Goal: Task Accomplishment & Management: Complete application form

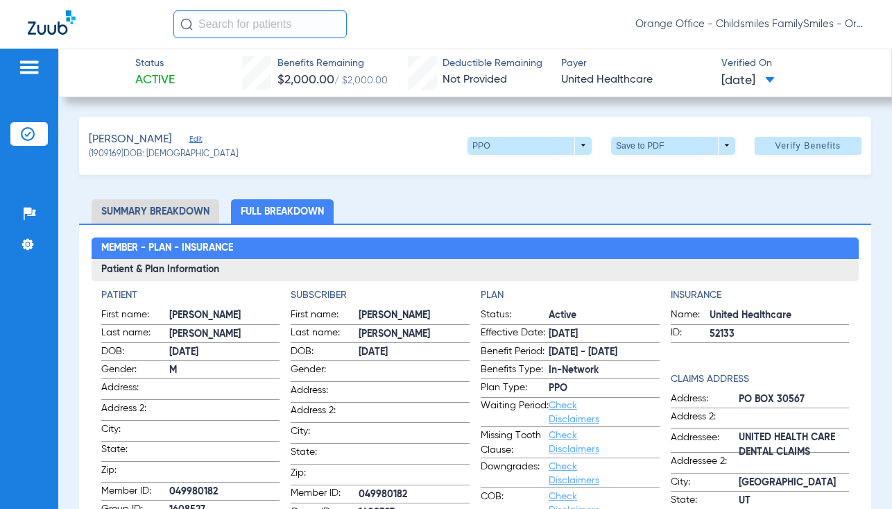
click at [270, 32] on input "text" at bounding box center [259, 24] width 173 height 28
click at [270, 26] on input "text" at bounding box center [259, 24] width 173 height 28
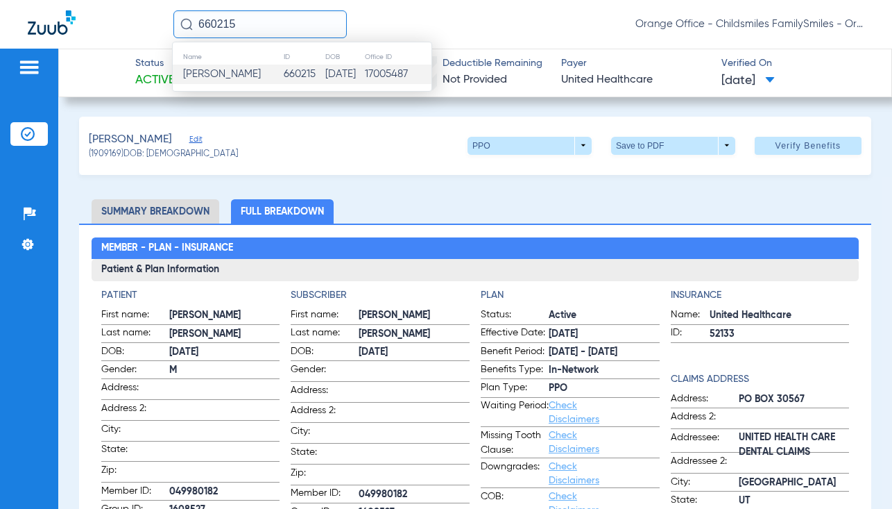
type input "660215"
click at [243, 69] on span "[PERSON_NAME]" at bounding box center [222, 74] width 78 height 10
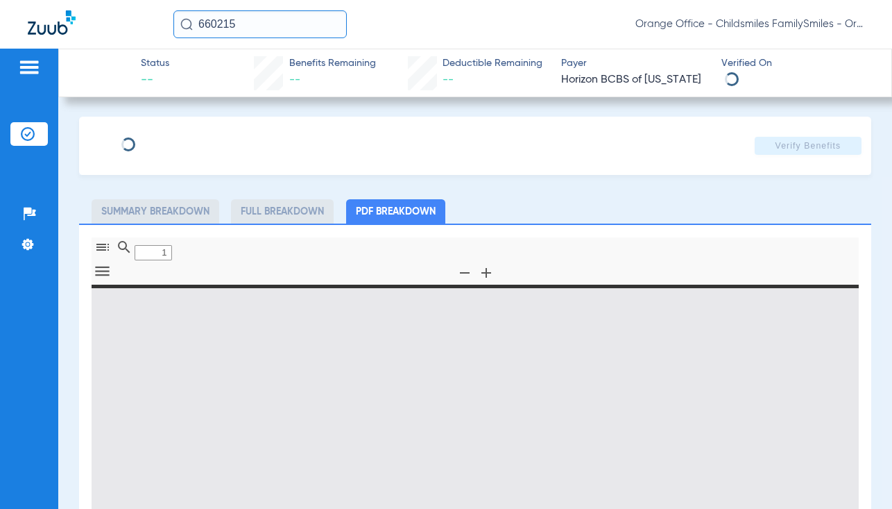
type input "0"
select select "page-width"
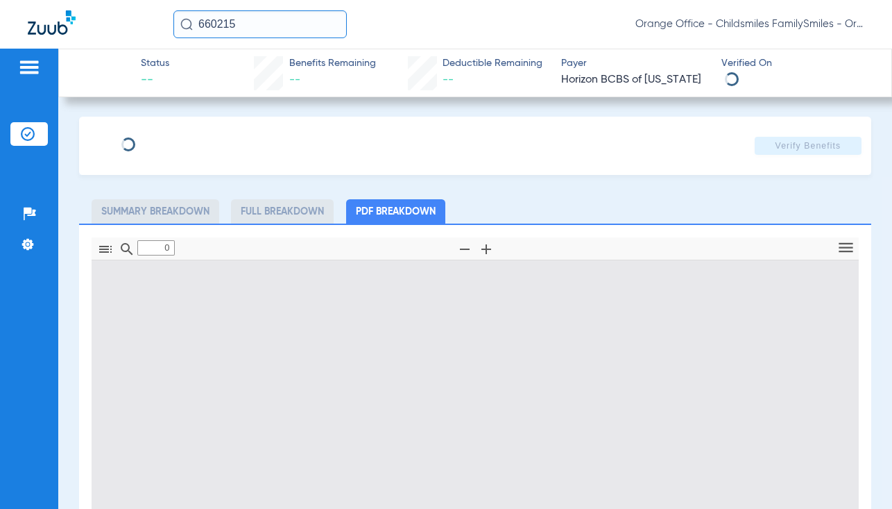
type input "KAMANI"
type input "[PERSON_NAME]"
type input "[DATE]"
type input "3HZN55765660"
type input "0763270000"
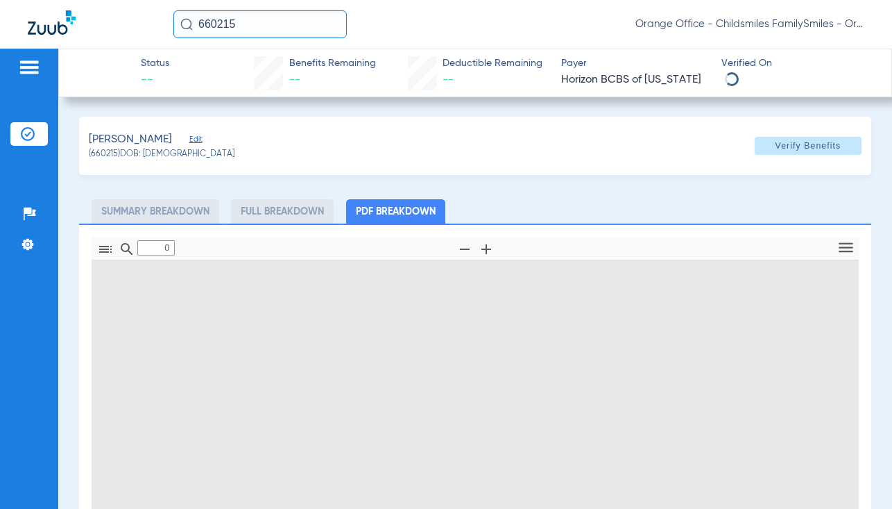
type input "1"
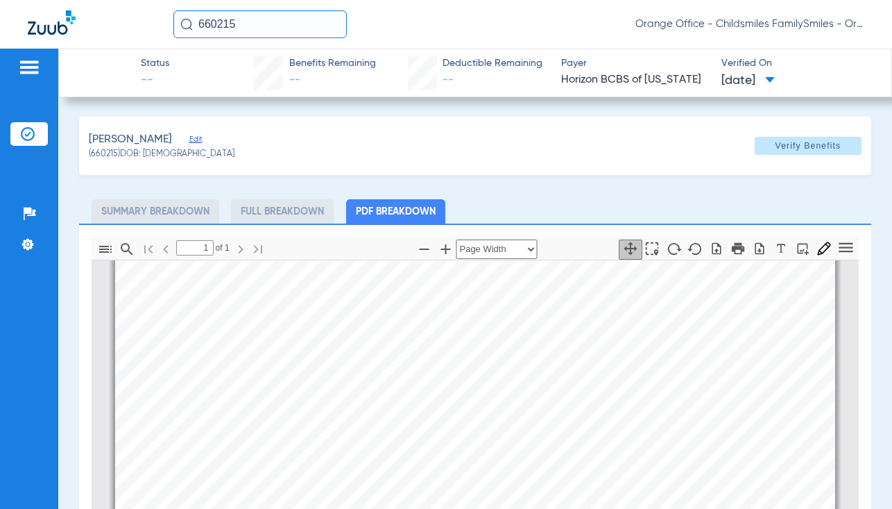
click at [202, 137] on span "Edit" at bounding box center [195, 141] width 12 height 13
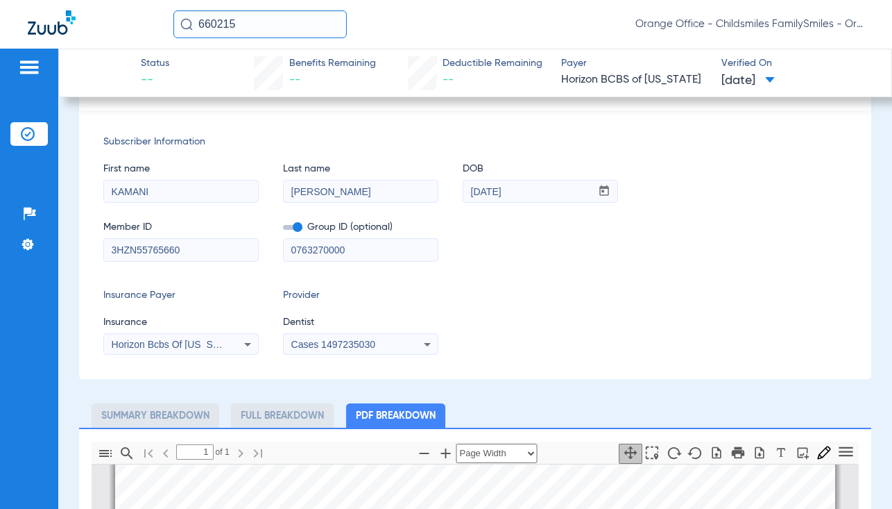
scroll to position [139, 0]
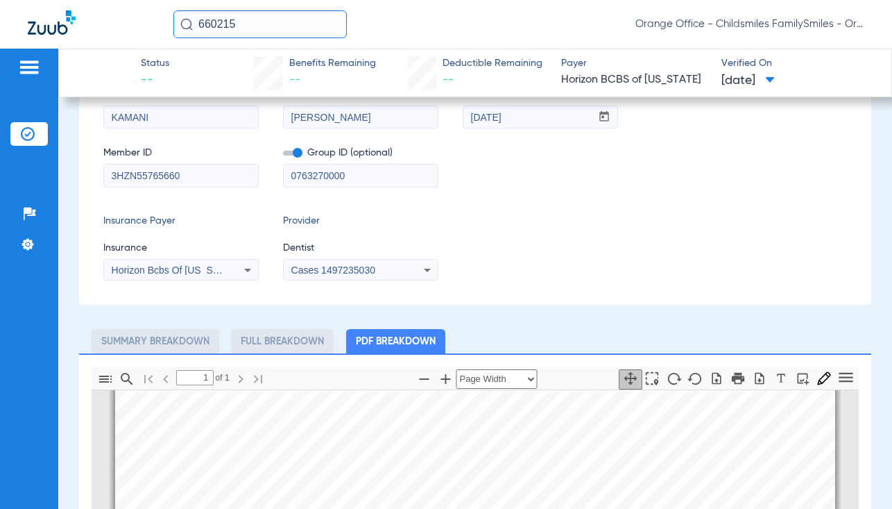
click at [205, 269] on span "Horizon Bcbs Of [US_STATE]" at bounding box center [176, 269] width 128 height 11
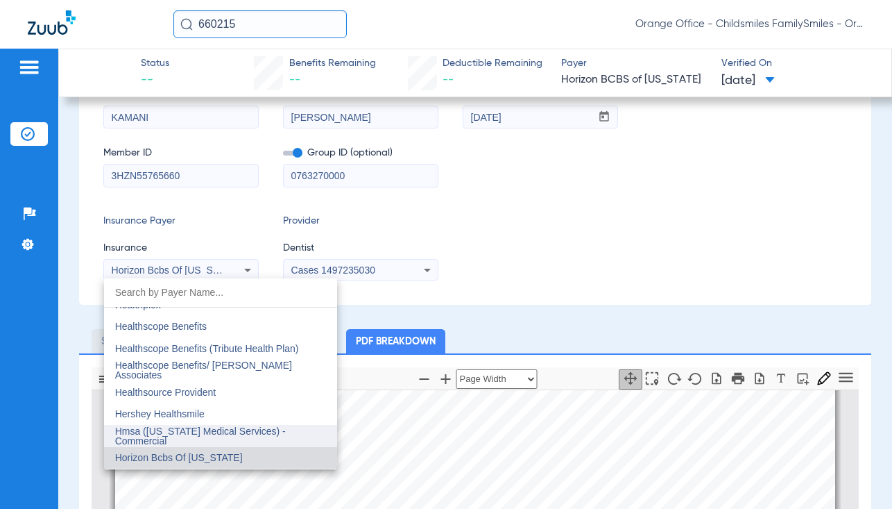
scroll to position [5001, 0]
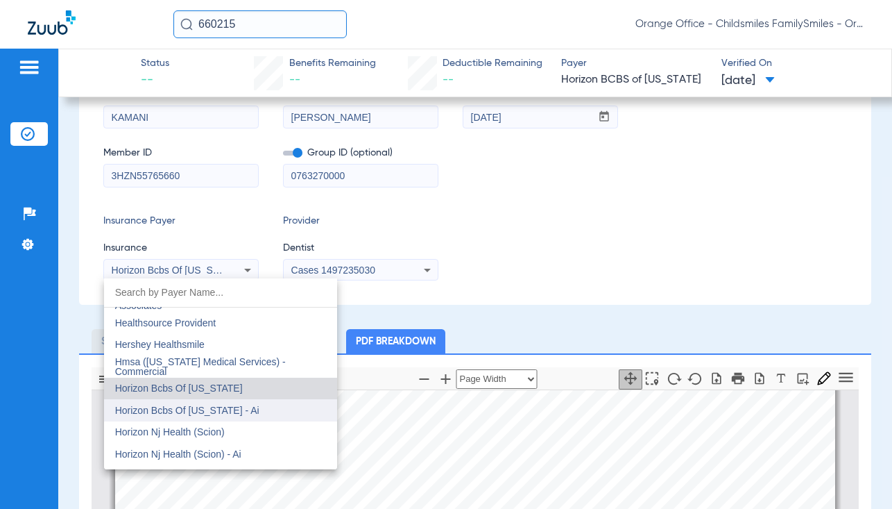
click at [228, 411] on span "Horizon Bcbs Of [US_STATE] - Ai" at bounding box center [187, 410] width 144 height 11
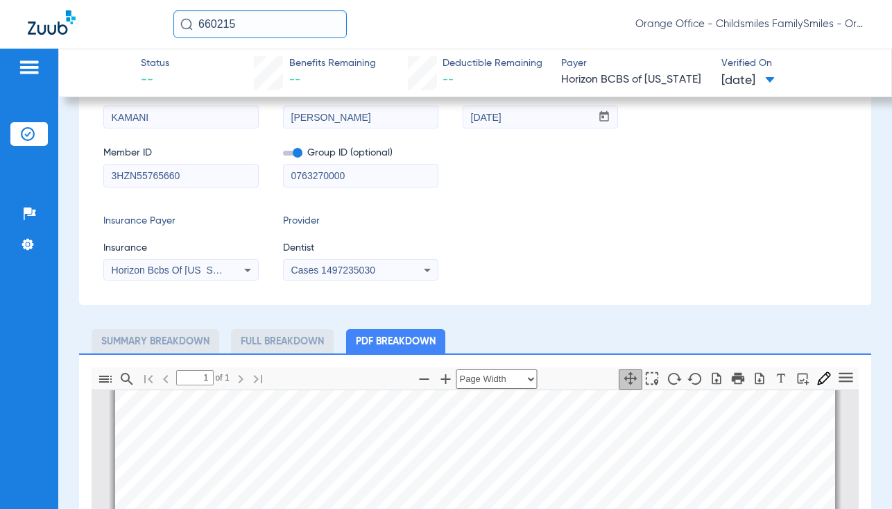
click at [318, 273] on span "Cases 1497235030" at bounding box center [333, 269] width 84 height 11
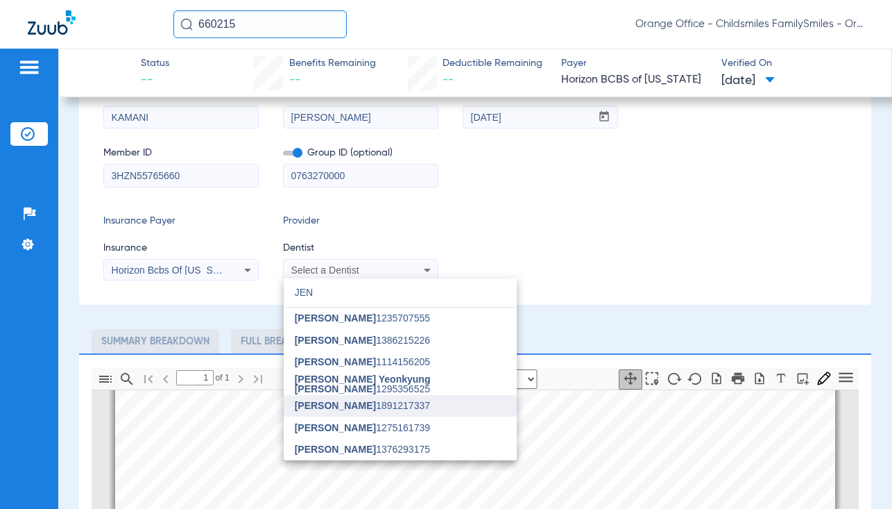
type input "JEN"
click at [355, 414] on mat-option "[PERSON_NAME] 1891217337" at bounding box center [400, 406] width 233 height 22
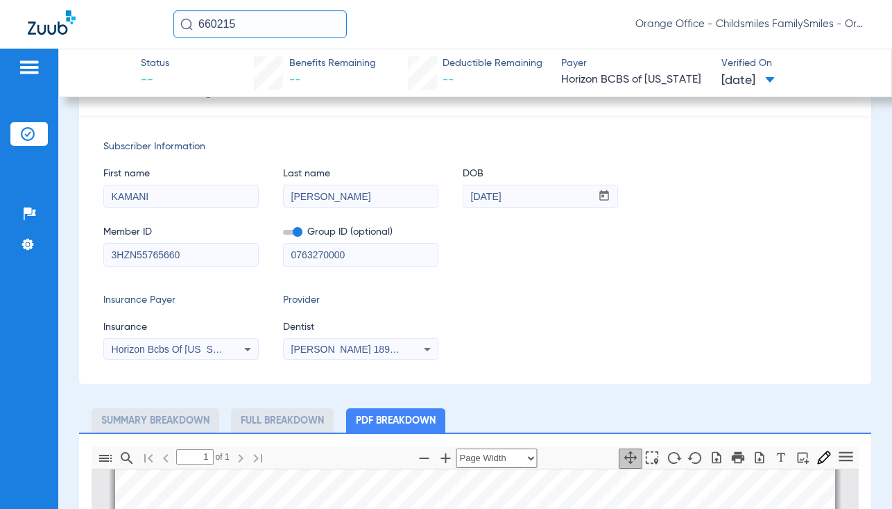
scroll to position [0, 0]
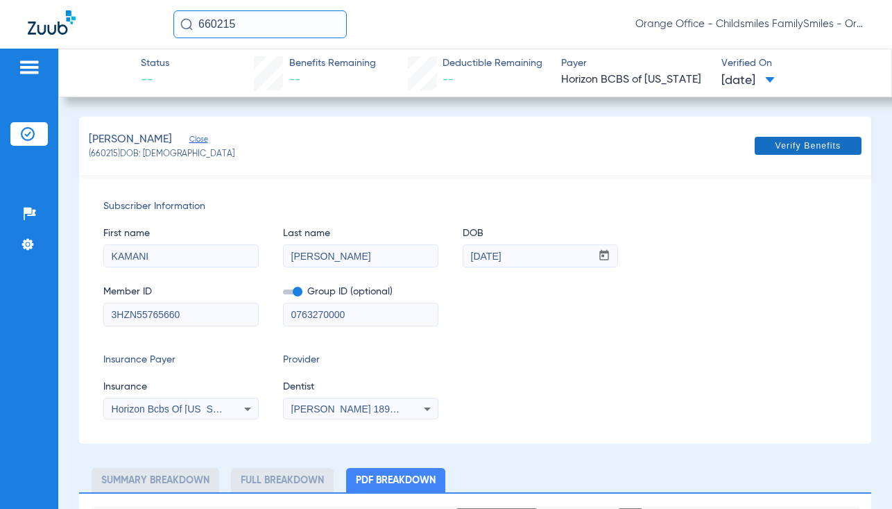
click at [806, 144] on span "Verify Benefits" at bounding box center [809, 145] width 66 height 11
